Goal: Task Accomplishment & Management: Use online tool/utility

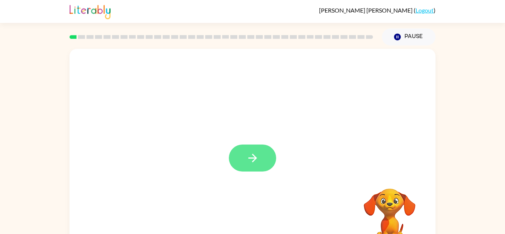
click at [265, 151] on button "button" at bounding box center [252, 158] width 47 height 27
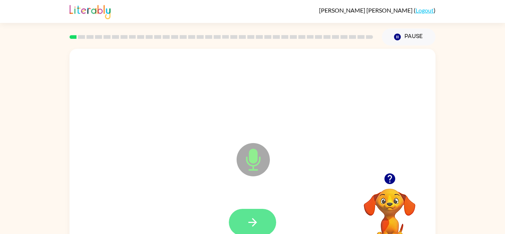
click at [254, 223] on icon "button" at bounding box center [252, 222] width 13 height 13
click at [254, 217] on icon "button" at bounding box center [252, 222] width 13 height 13
click at [254, 218] on icon "button" at bounding box center [252, 222] width 13 height 13
click at [253, 224] on icon "button" at bounding box center [252, 222] width 13 height 13
click at [251, 217] on icon "button" at bounding box center [252, 222] width 13 height 13
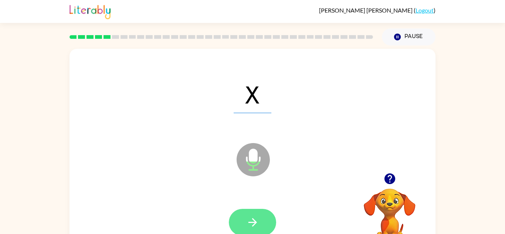
click at [260, 227] on button "button" at bounding box center [252, 222] width 47 height 27
click at [252, 227] on icon "button" at bounding box center [252, 222] width 13 height 13
click at [256, 227] on icon "button" at bounding box center [252, 222] width 13 height 13
click at [254, 220] on icon "button" at bounding box center [252, 222] width 9 height 9
click at [254, 212] on button "button" at bounding box center [252, 222] width 47 height 27
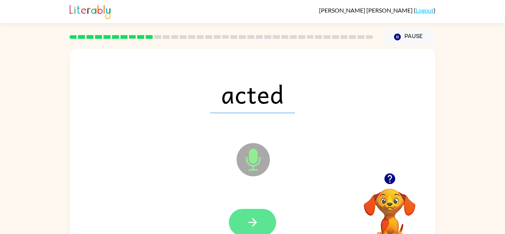
click at [242, 222] on button "button" at bounding box center [252, 222] width 47 height 27
click at [256, 216] on icon "button" at bounding box center [252, 222] width 13 height 13
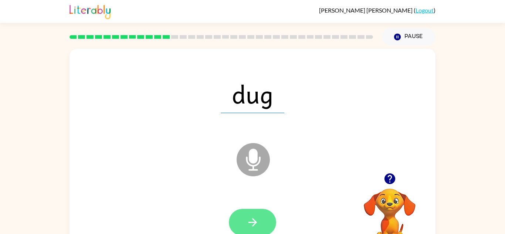
click at [257, 219] on icon "button" at bounding box center [252, 222] width 13 height 13
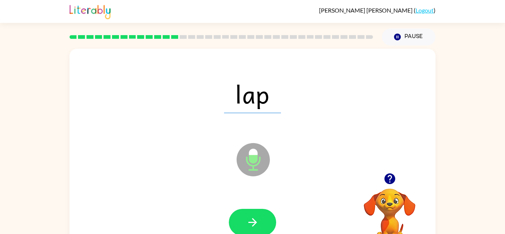
click at [257, 219] on icon "button" at bounding box center [252, 222] width 13 height 13
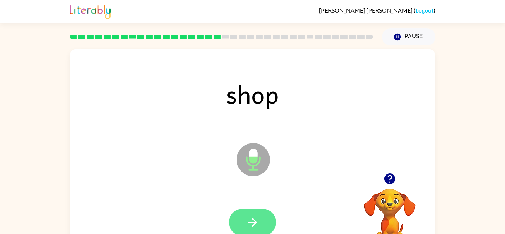
click at [257, 219] on icon "button" at bounding box center [252, 222] width 13 height 13
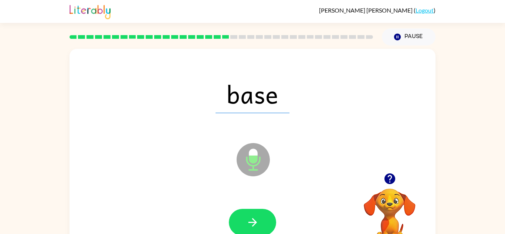
click at [257, 219] on icon "button" at bounding box center [252, 222] width 13 height 13
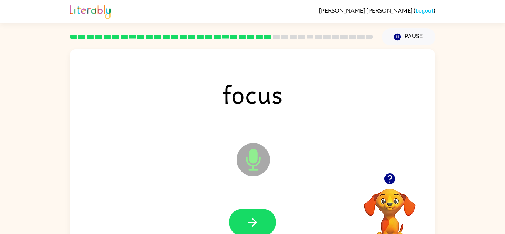
click at [250, 218] on icon "button" at bounding box center [252, 222] width 13 height 13
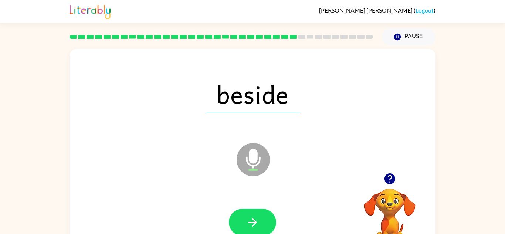
click at [250, 218] on icon "button" at bounding box center [252, 222] width 13 height 13
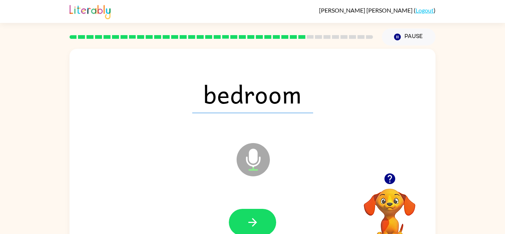
click at [250, 218] on icon "button" at bounding box center [252, 222] width 13 height 13
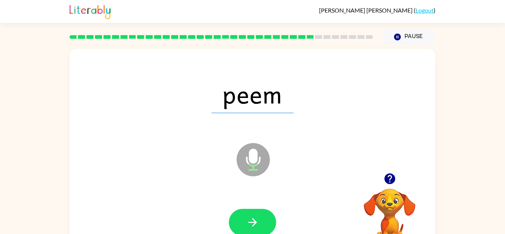
click at [250, 218] on icon "button" at bounding box center [252, 222] width 13 height 13
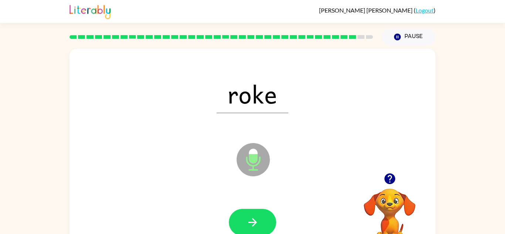
click at [250, 218] on icon "button" at bounding box center [252, 222] width 13 height 13
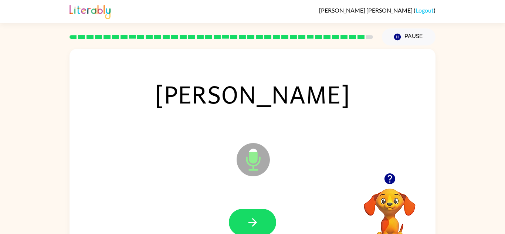
click at [250, 218] on icon "button" at bounding box center [252, 222] width 13 height 13
